Goal: Transaction & Acquisition: Purchase product/service

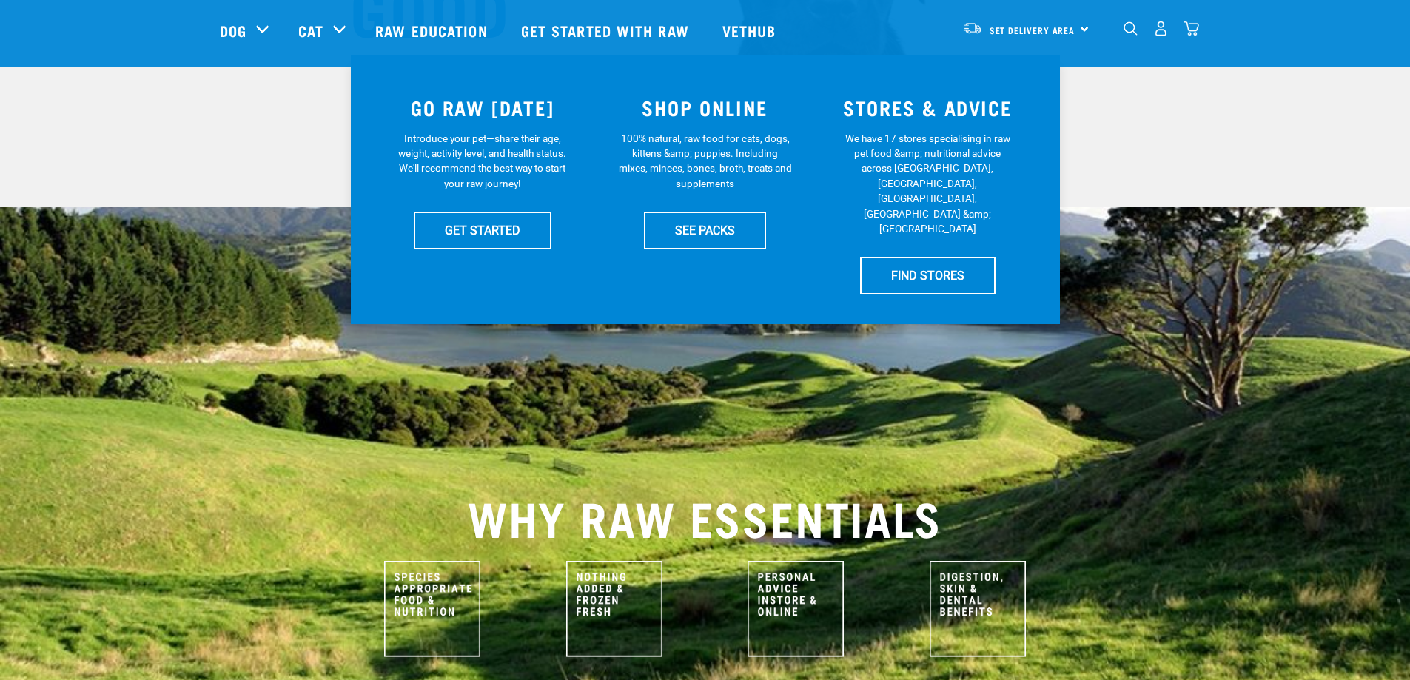
scroll to position [222, 0]
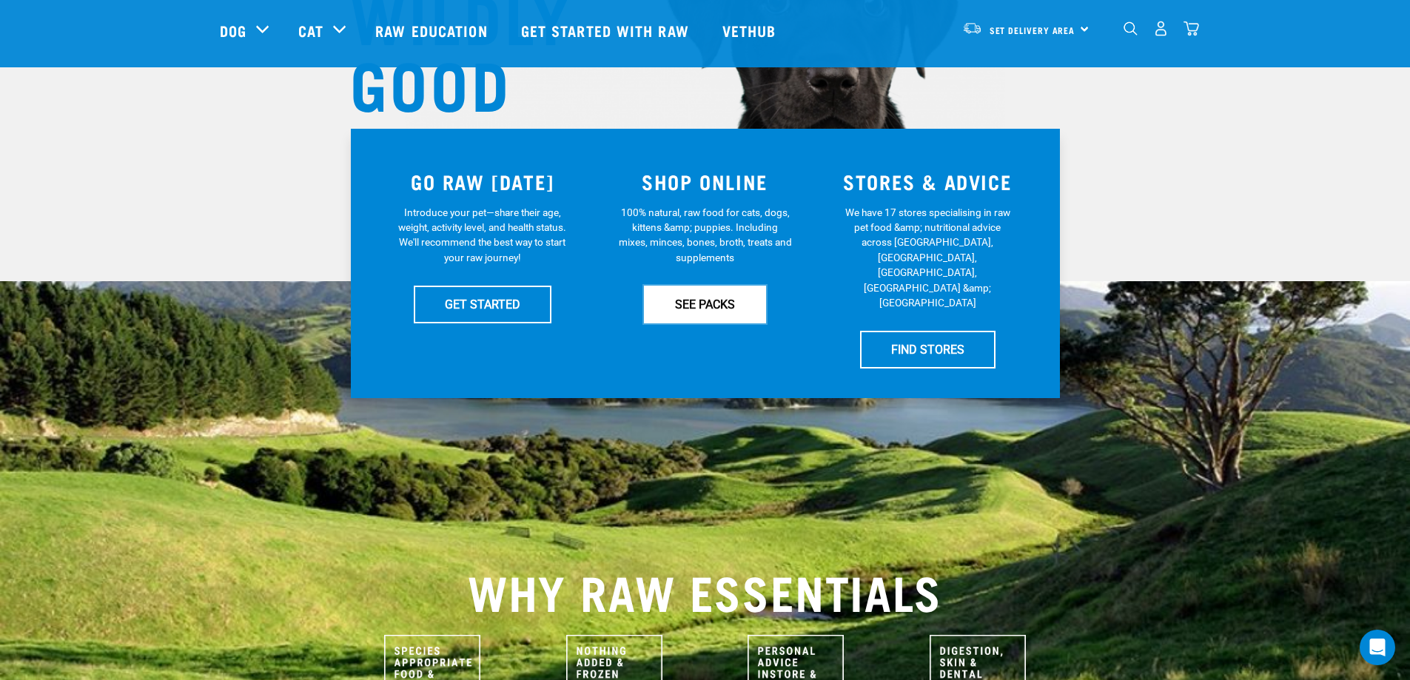
click at [701, 306] on link "SEE PACKS" at bounding box center [705, 304] width 122 height 37
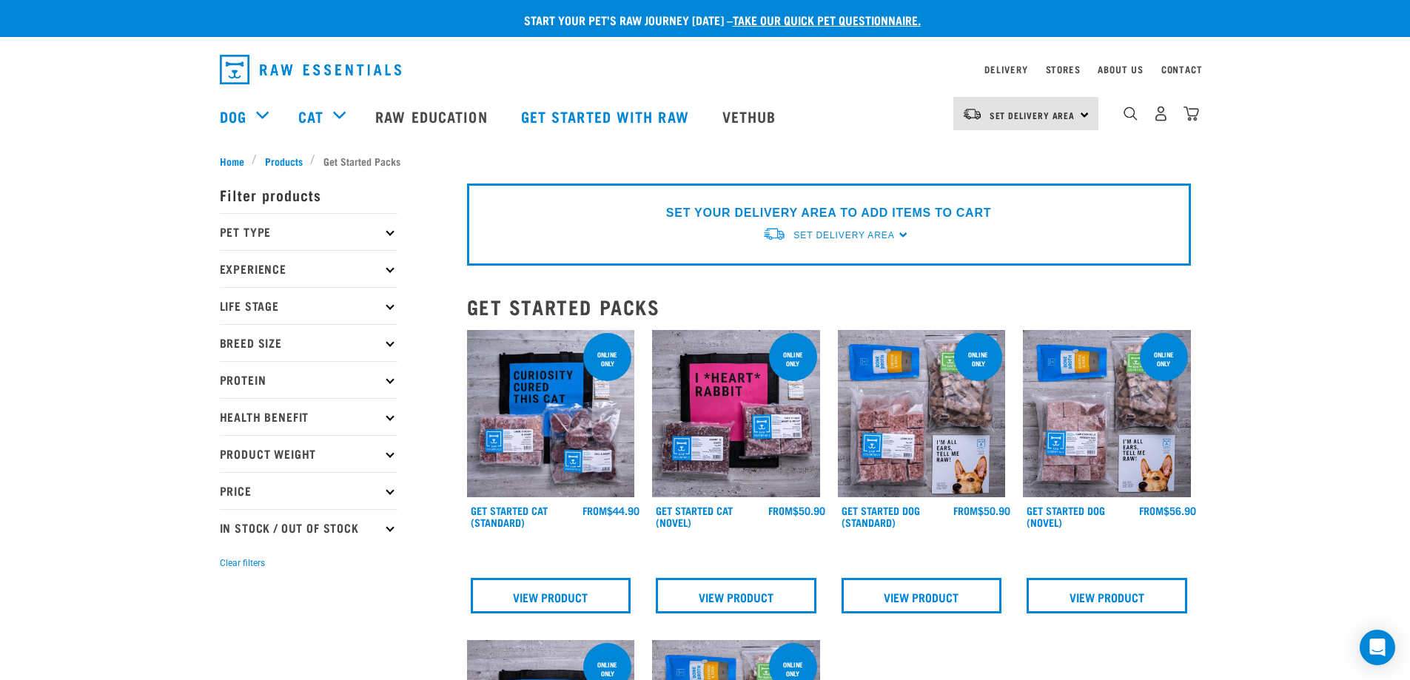
click at [358, 229] on p "Pet Type" at bounding box center [309, 231] width 178 height 37
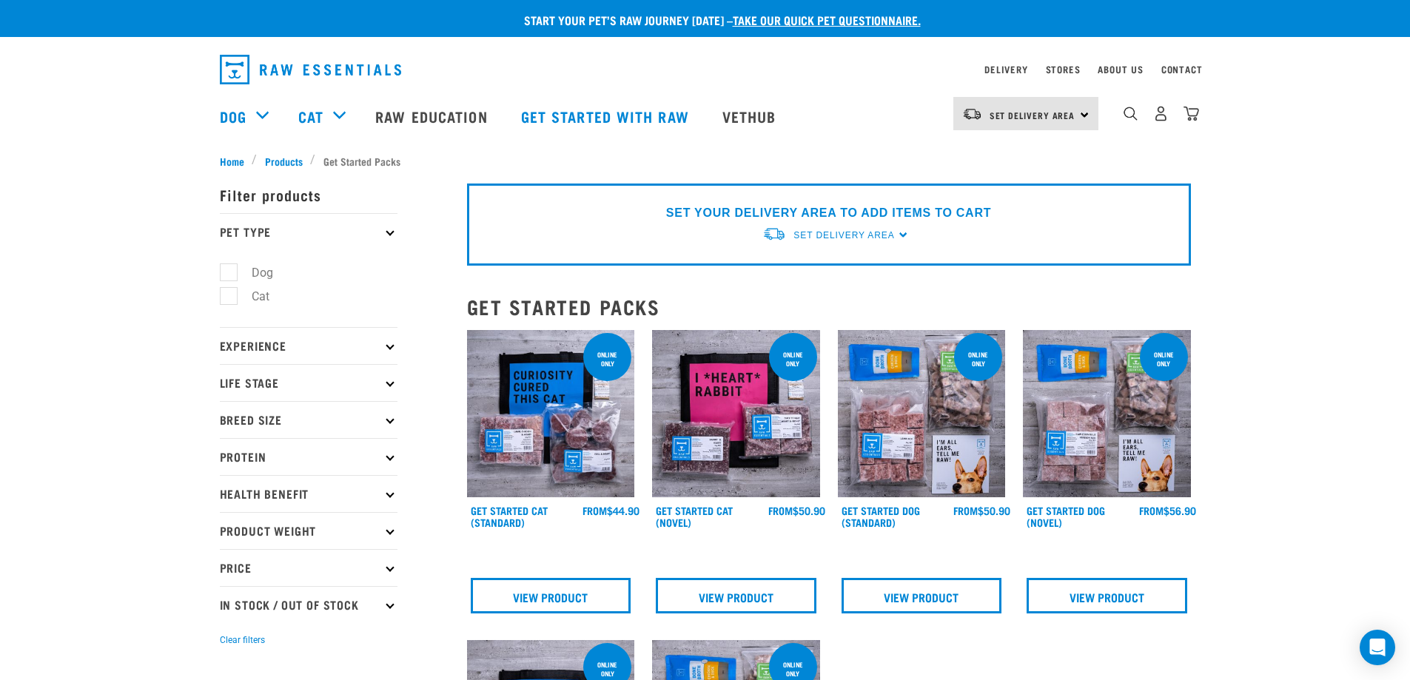
click at [233, 267] on label "Dog" at bounding box center [253, 273] width 51 height 19
click at [229, 267] on input "Dog" at bounding box center [225, 270] width 10 height 10
checkbox input "true"
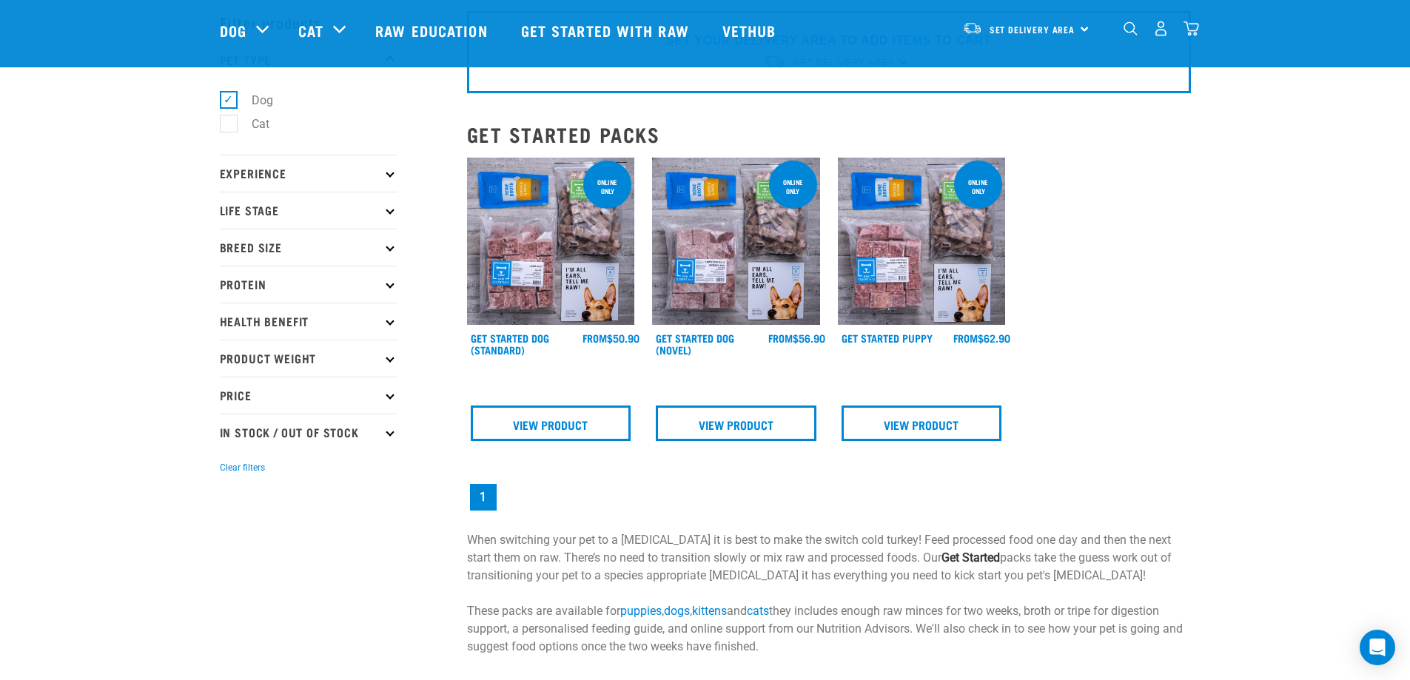
scroll to position [148, 0]
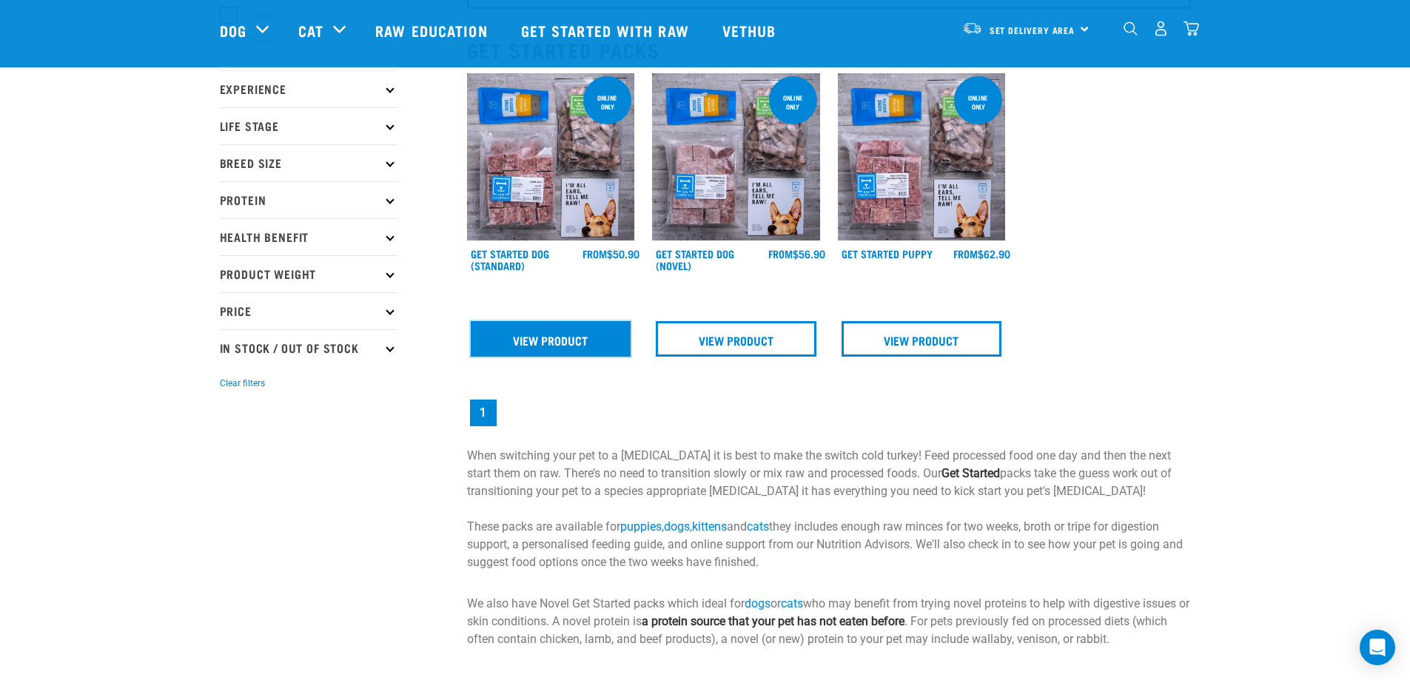
click at [550, 335] on link "View Product" at bounding box center [551, 339] width 161 height 36
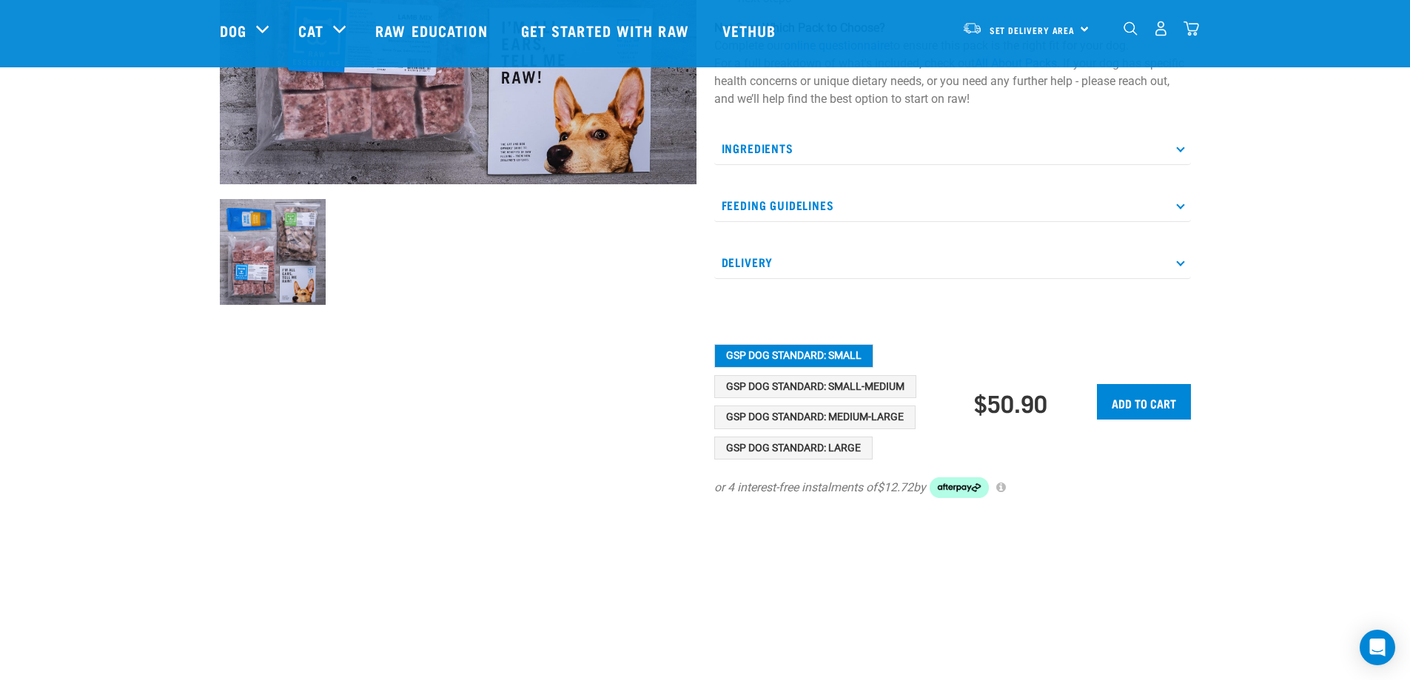
scroll to position [444, 0]
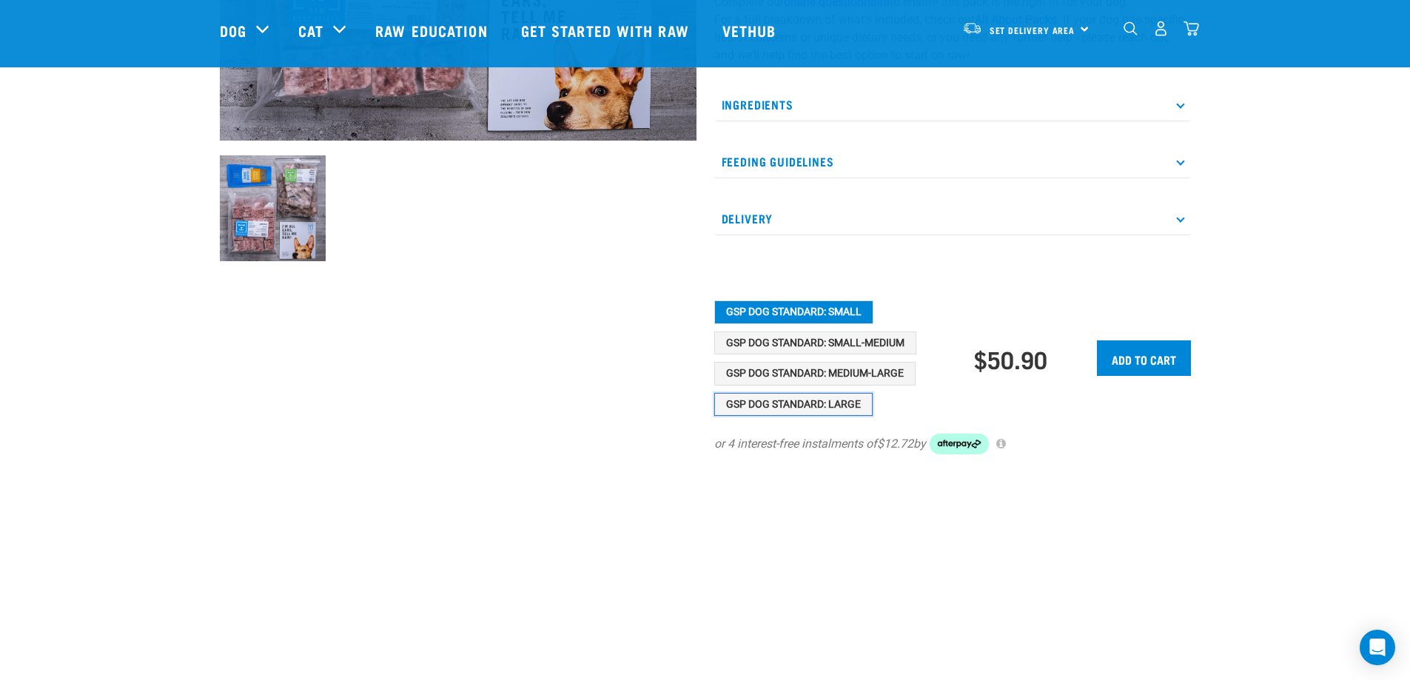
click at [816, 413] on button "GSP Dog Standard: Large" at bounding box center [793, 405] width 158 height 24
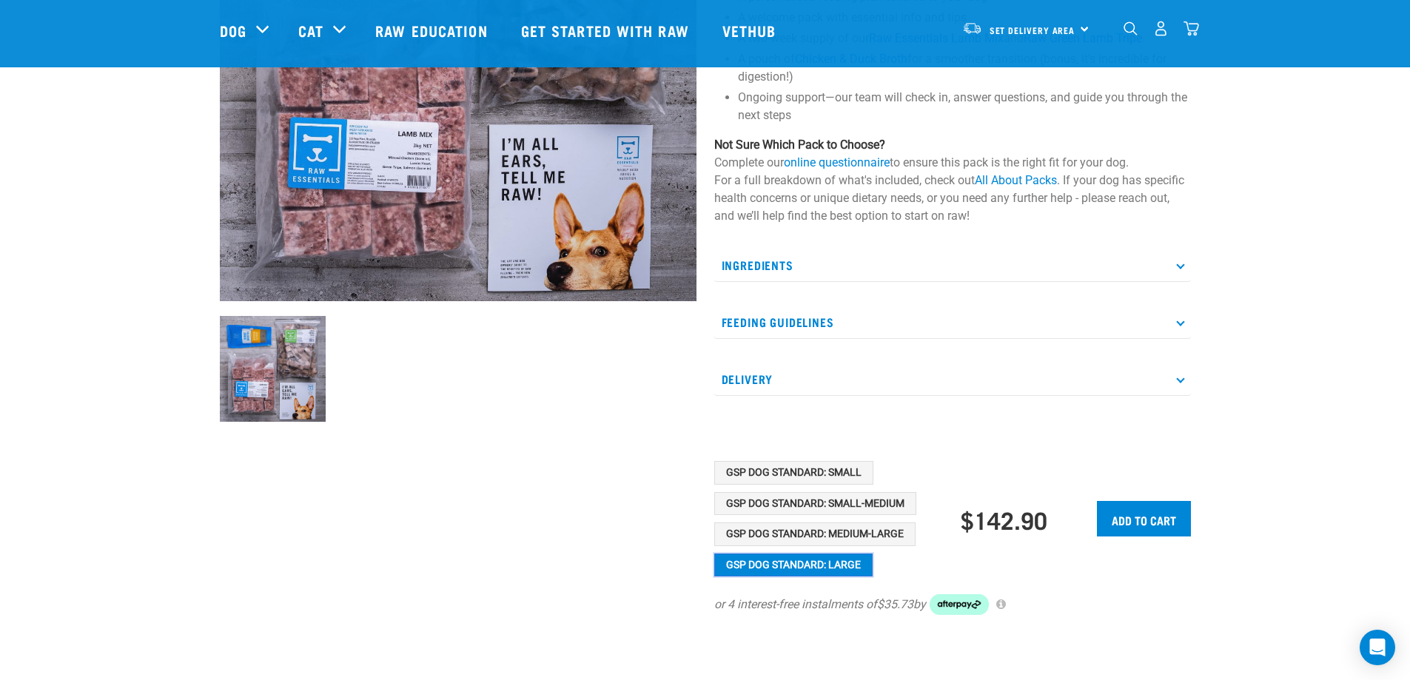
scroll to position [60, 0]
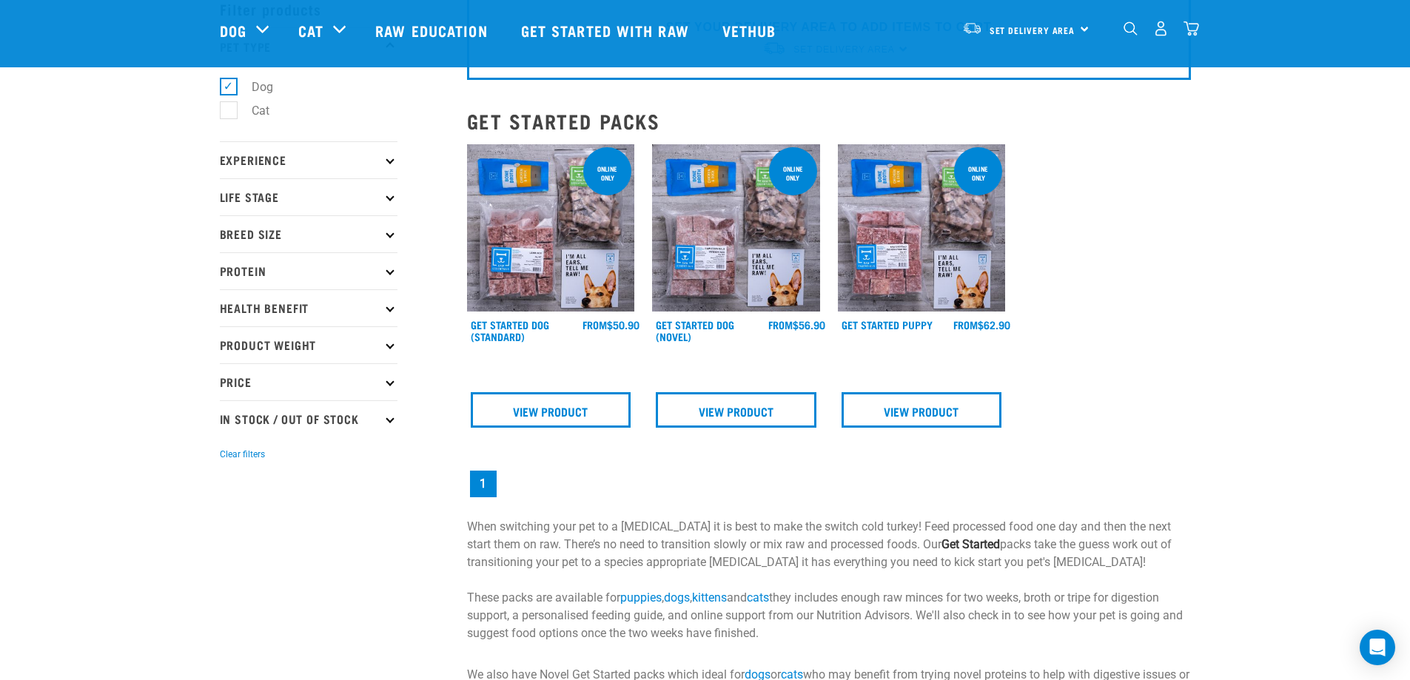
scroll to position [74, 0]
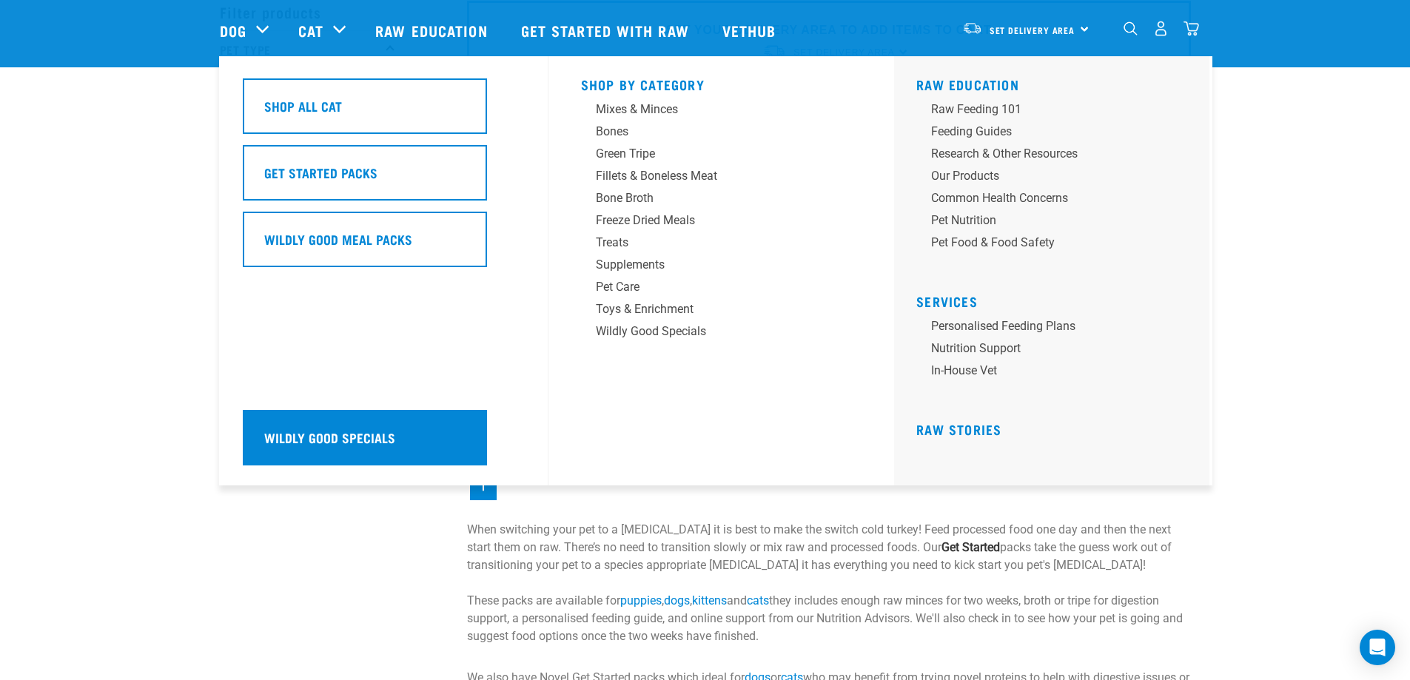
click at [403, 447] on div "Wildly Good Specials" at bounding box center [365, 438] width 244 height 56
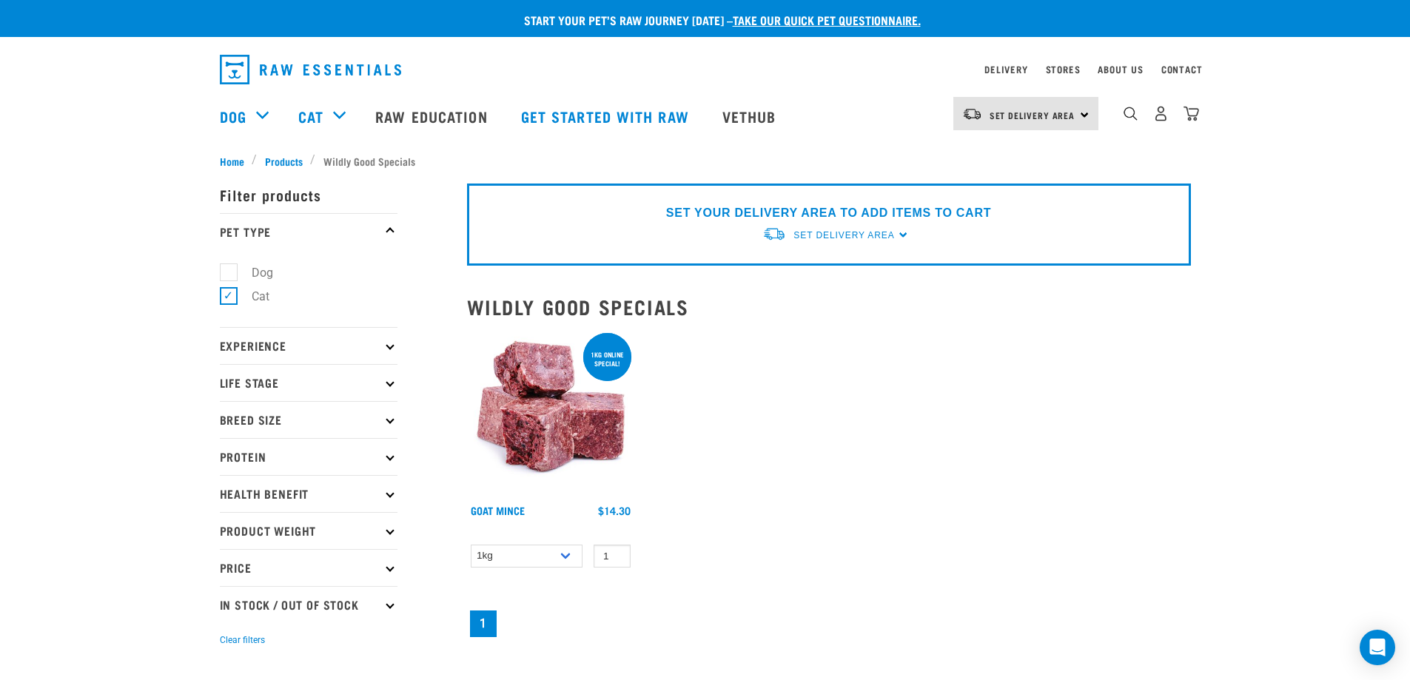
scroll to position [74, 0]
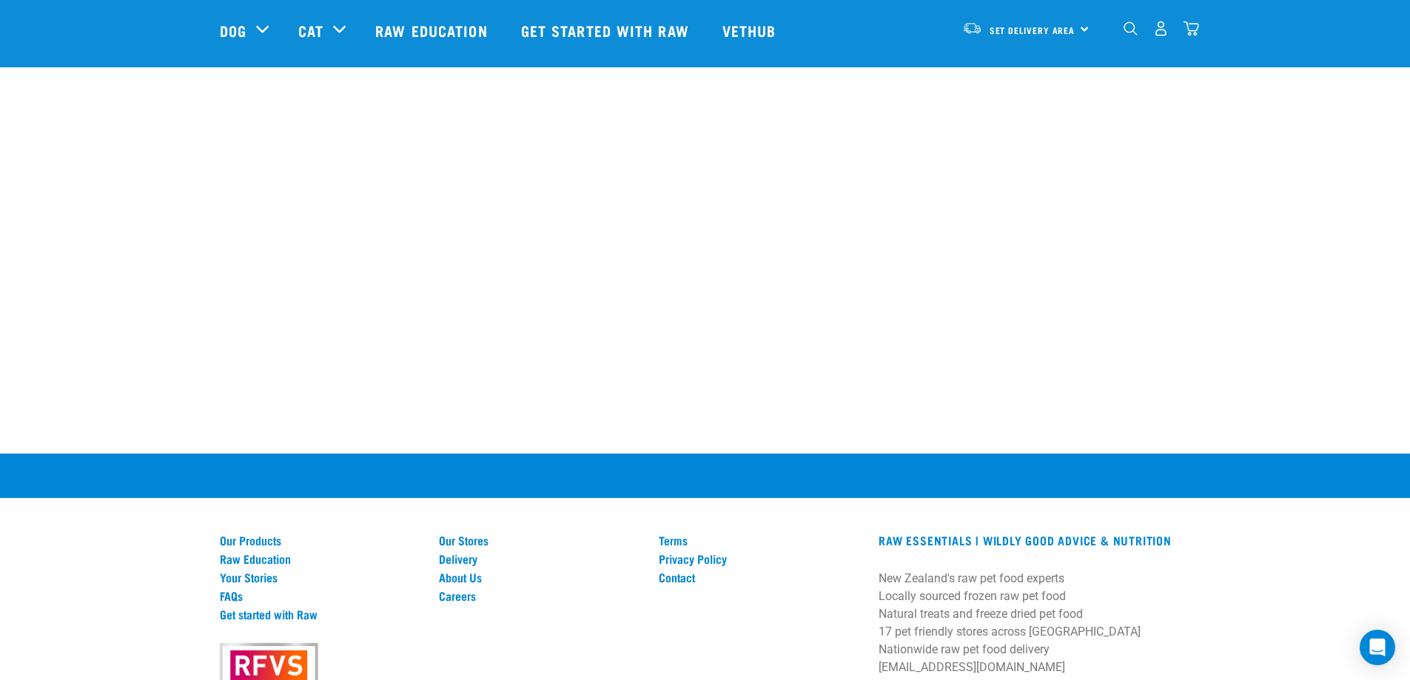
scroll to position [1009, 0]
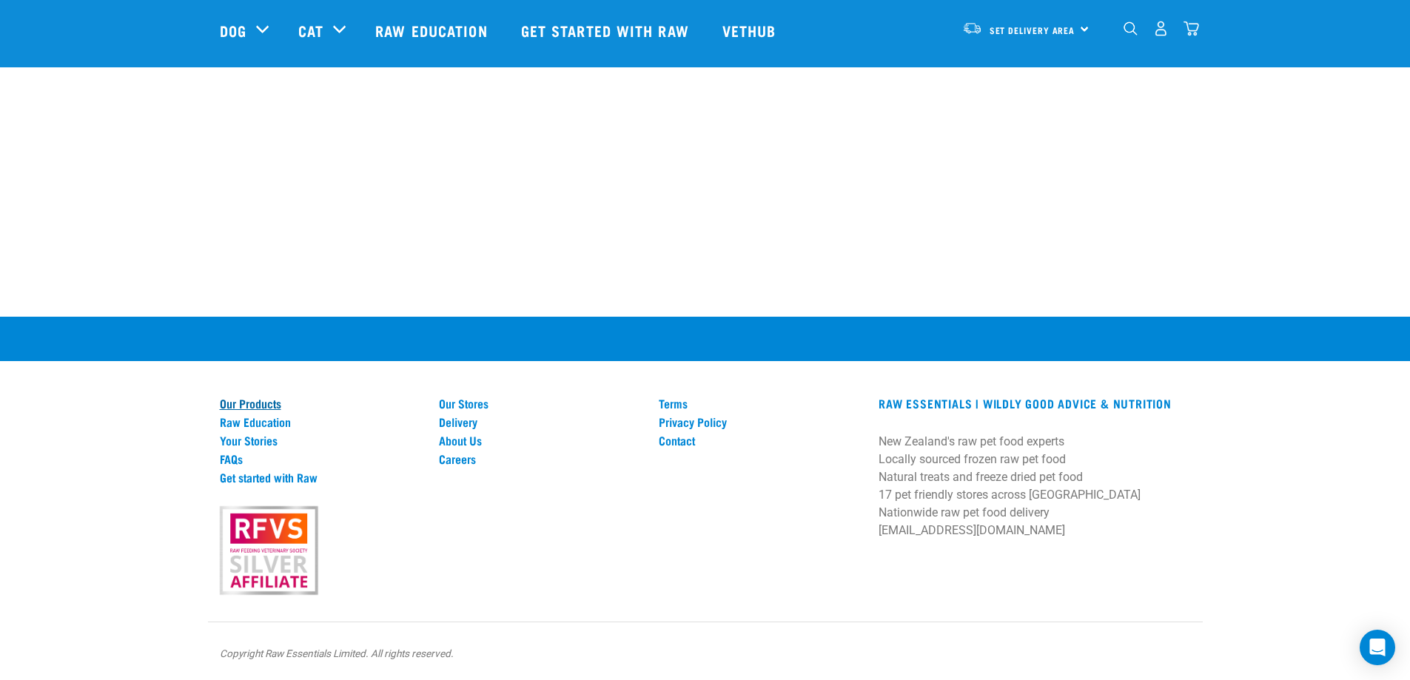
click at [269, 404] on link "Our Products" at bounding box center [321, 403] width 202 height 13
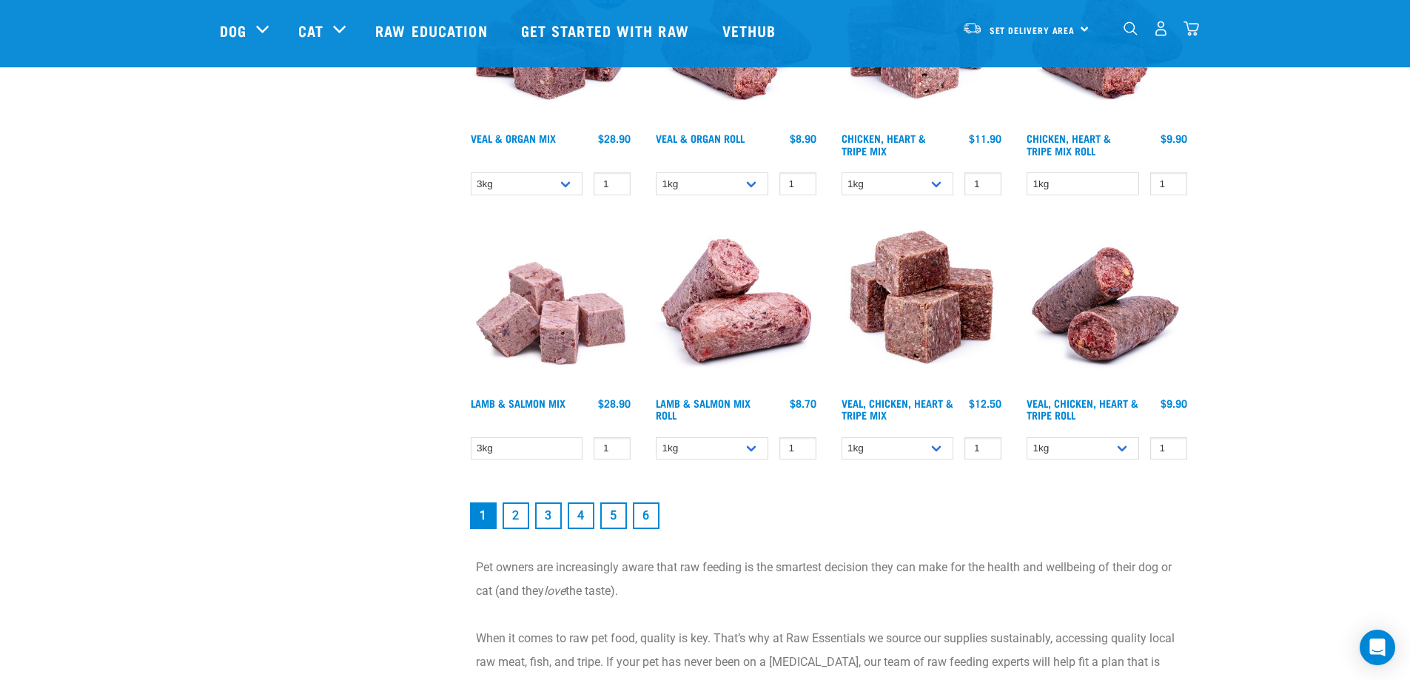
scroll to position [2073, 0]
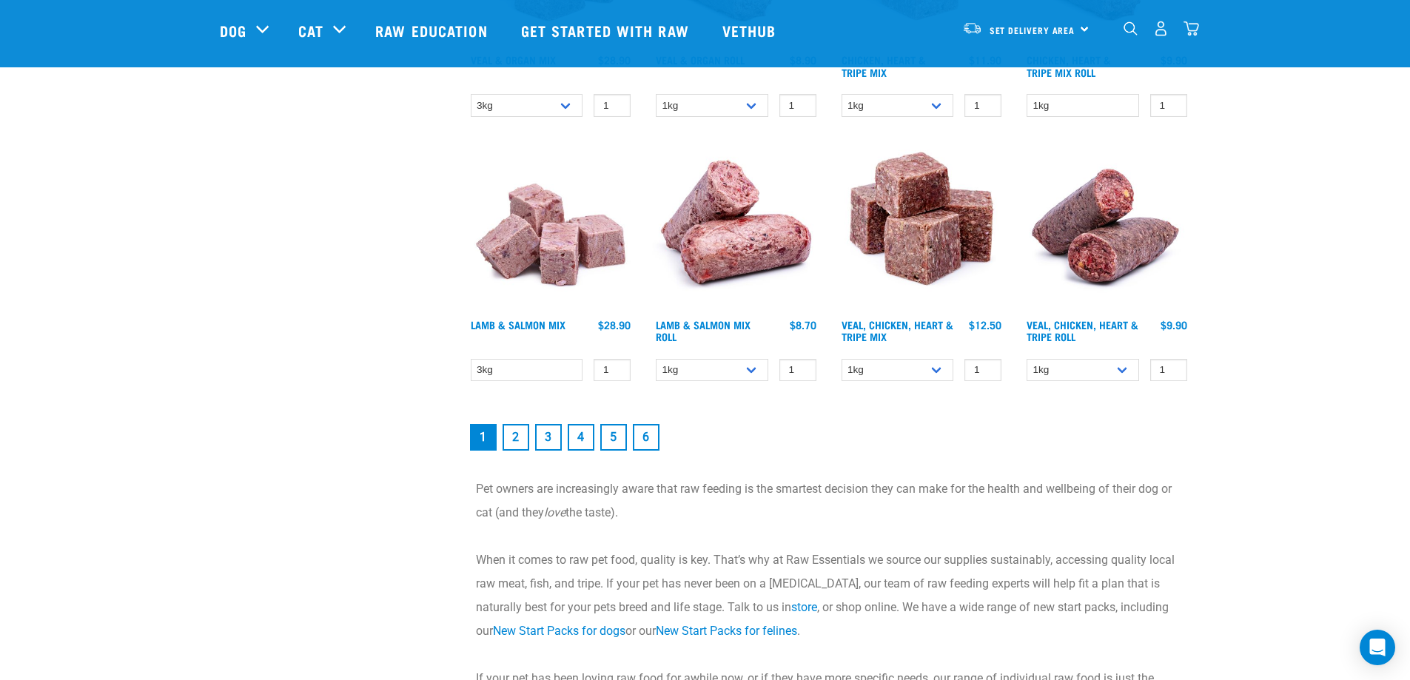
click at [514, 435] on link "2" at bounding box center [516, 437] width 27 height 27
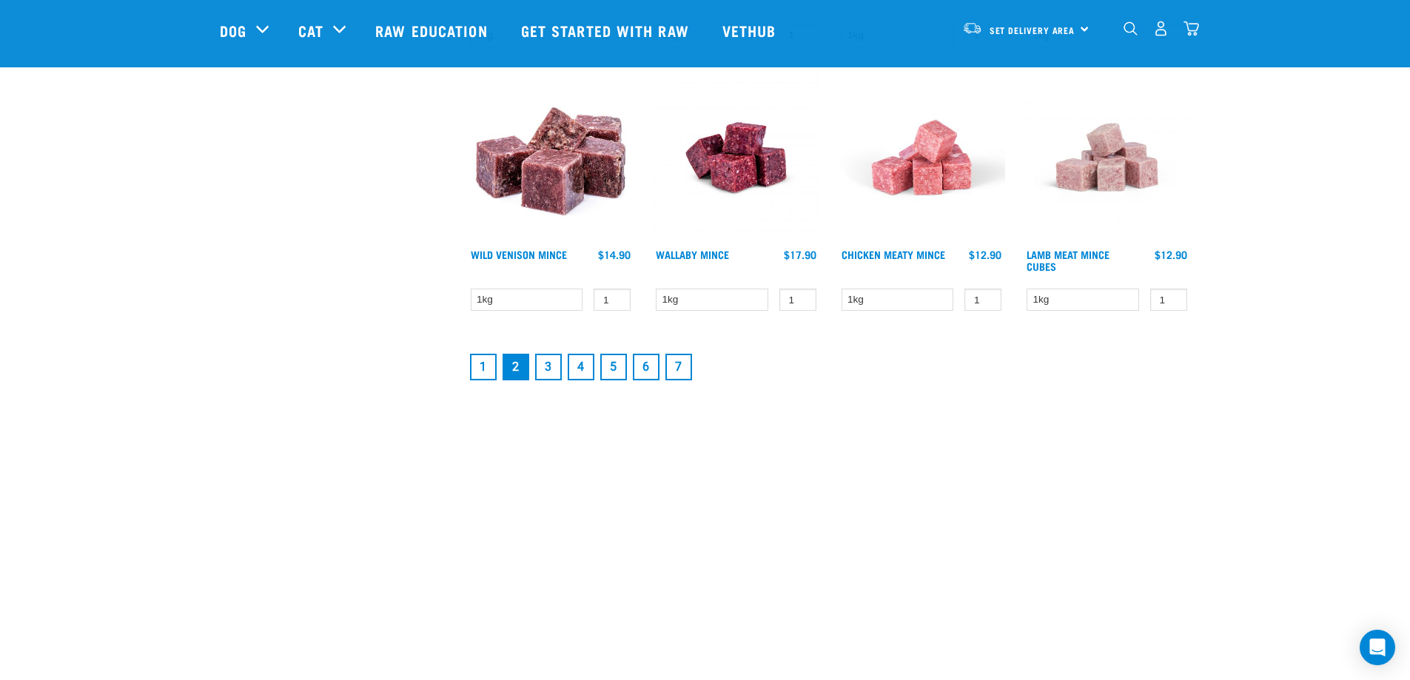
scroll to position [1999, 0]
